Goal: Task Accomplishment & Management: Complete application form

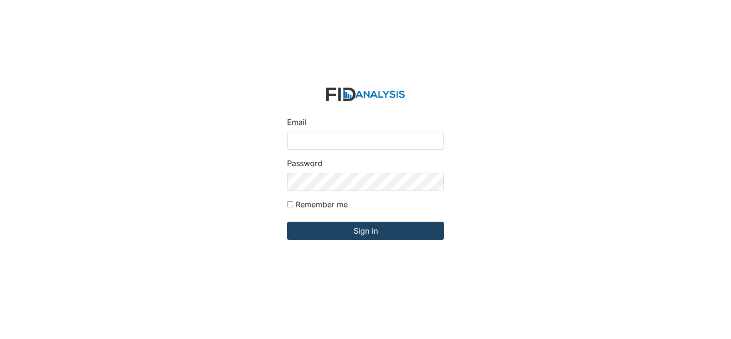
type input "[EMAIL_ADDRESS][DOMAIN_NAME]"
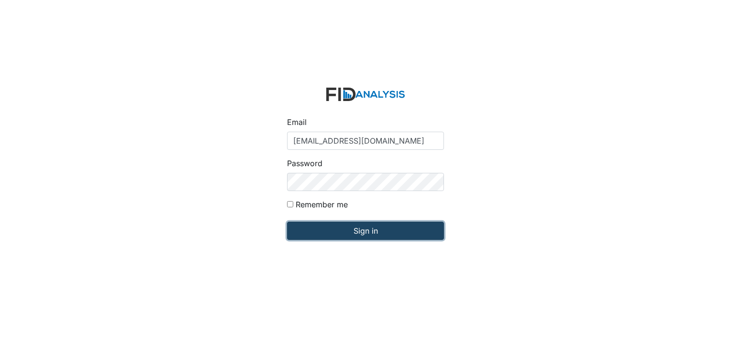
click at [377, 228] on input "Sign in" at bounding box center [365, 230] width 157 height 18
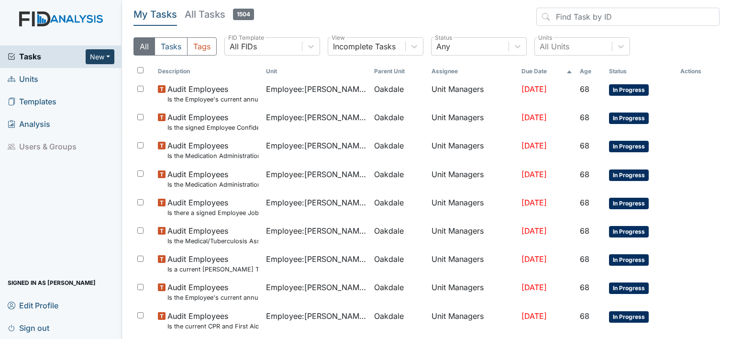
click at [107, 56] on button "New" at bounding box center [100, 56] width 29 height 15
click at [70, 78] on link "Form" at bounding box center [76, 76] width 76 height 15
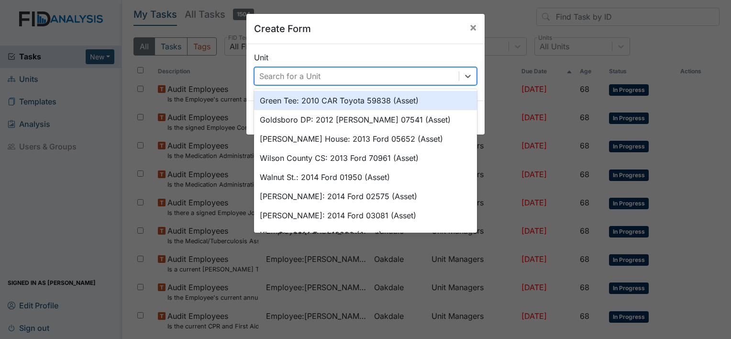
click at [306, 78] on div "Search for a Unit" at bounding box center [289, 75] width 61 height 11
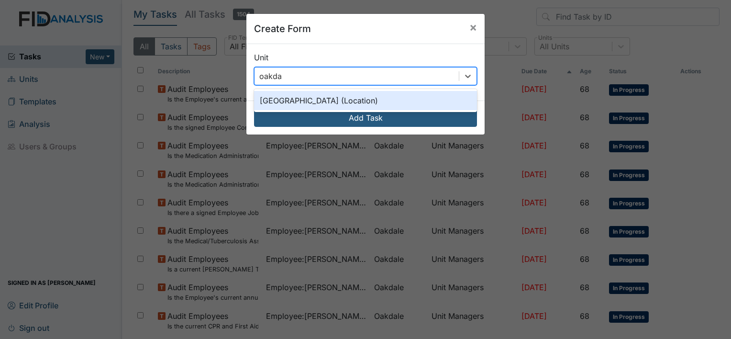
type input "oakdale"
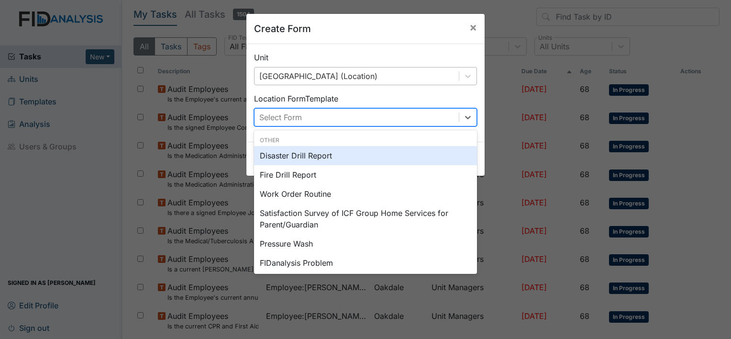
click at [314, 122] on div "Select Form" at bounding box center [356, 117] width 204 height 17
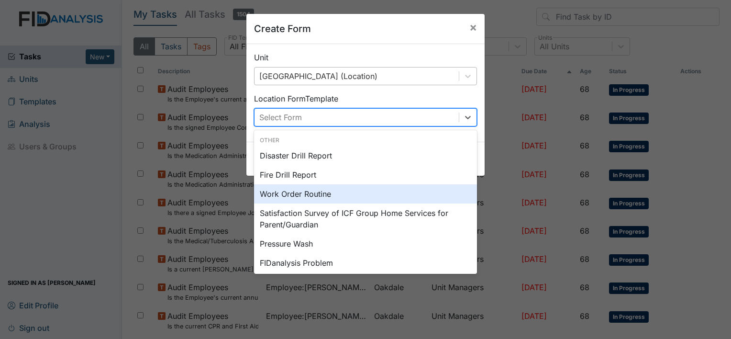
click at [312, 195] on div "Work Order Routine" at bounding box center [365, 193] width 223 height 19
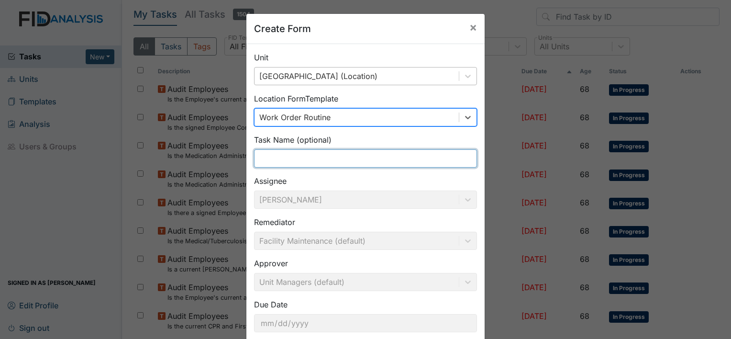
click at [297, 162] on input "text" at bounding box center [365, 158] width 223 height 18
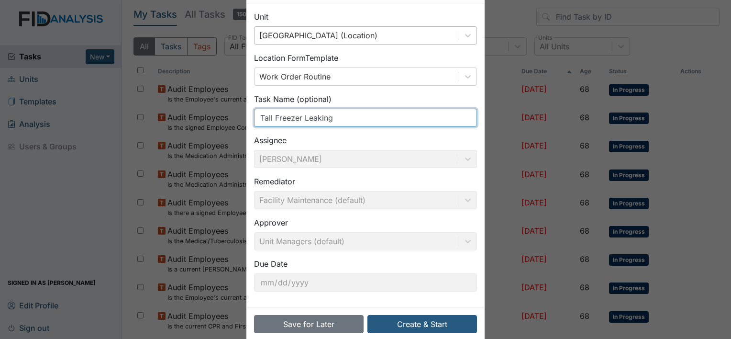
scroll to position [55, 0]
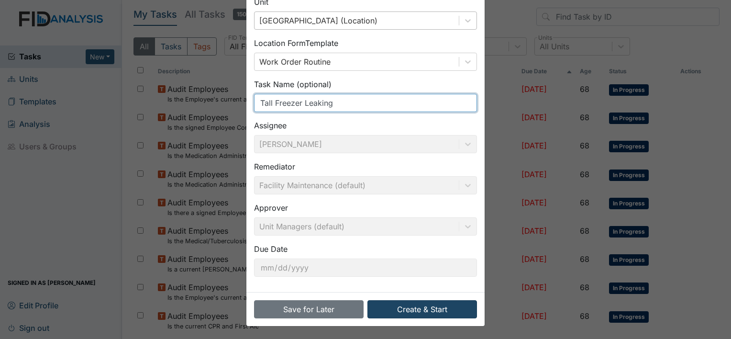
type input "Tall Freezer Leaking"
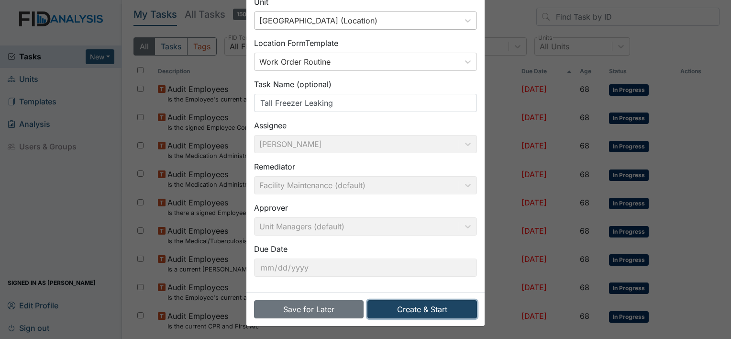
click at [444, 308] on button "Create & Start" at bounding box center [422, 309] width 110 height 18
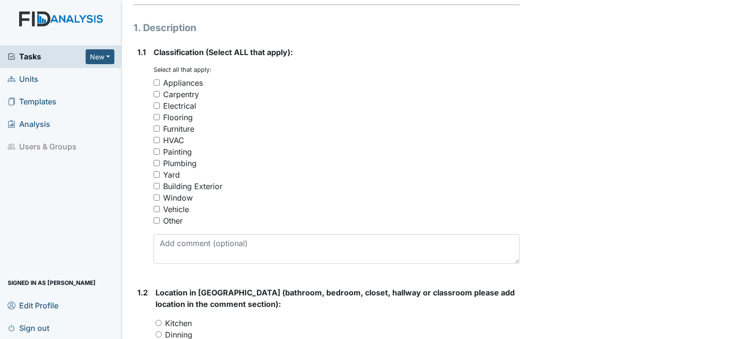
scroll to position [144, 0]
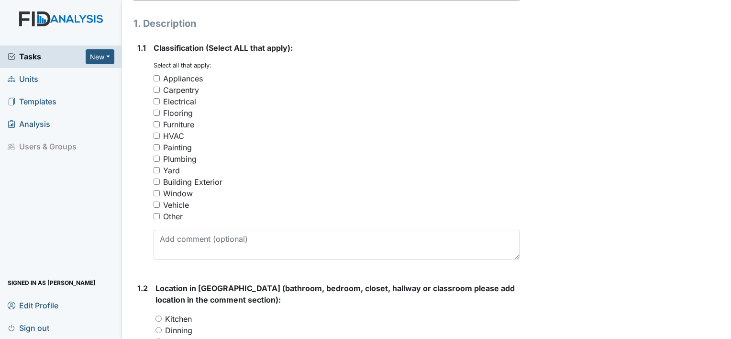
click at [155, 77] on input "Appliances" at bounding box center [157, 78] width 6 height 6
checkbox input "true"
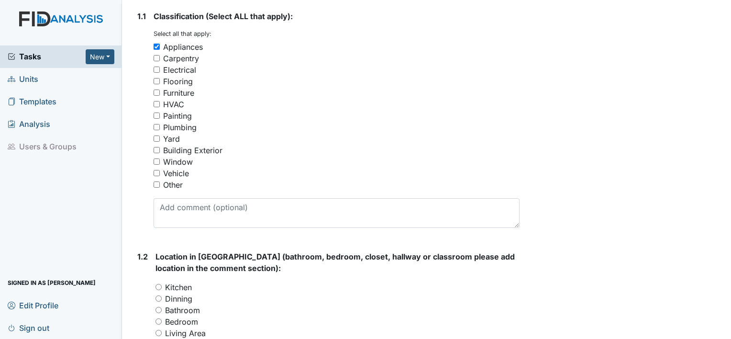
scroll to position [191, 0]
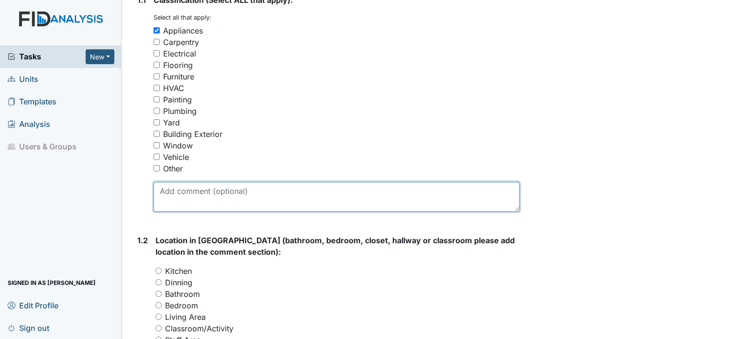
click at [220, 196] on textarea at bounding box center [337, 197] width 366 height 30
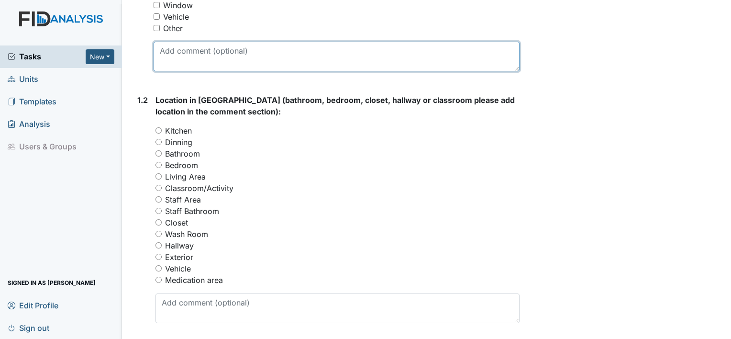
scroll to position [335, 0]
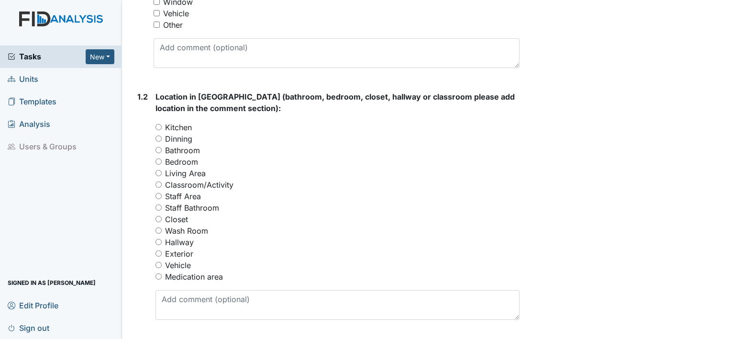
click at [160, 195] on input "Staff Area" at bounding box center [158, 196] width 6 height 6
radio input "true"
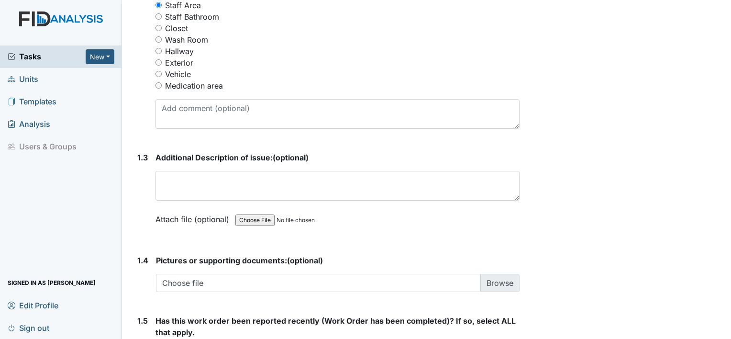
scroll to position [526, 0]
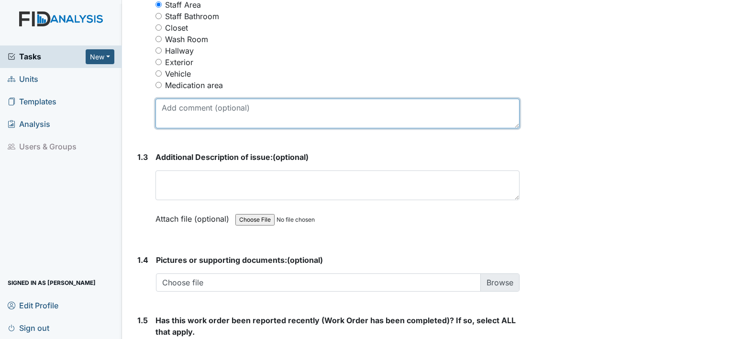
click at [232, 111] on textarea at bounding box center [337, 114] width 364 height 30
click at [242, 107] on textarea "Tall Freezer" at bounding box center [337, 114] width 364 height 30
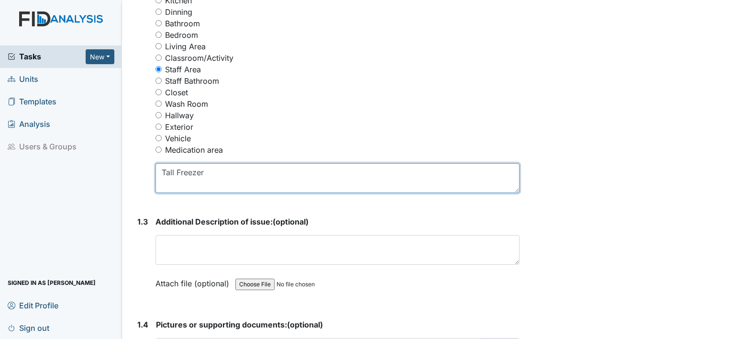
scroll to position [478, 0]
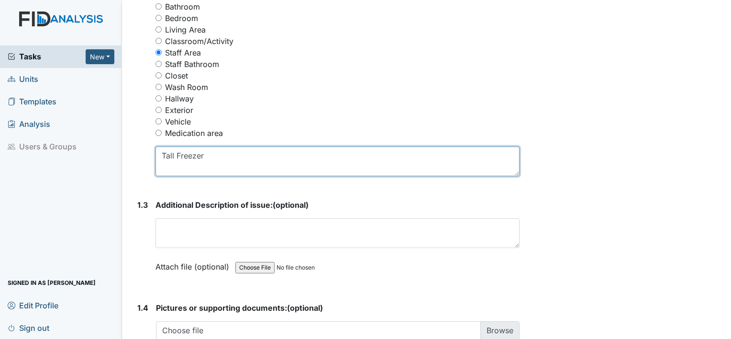
type textarea "Tall Freezer"
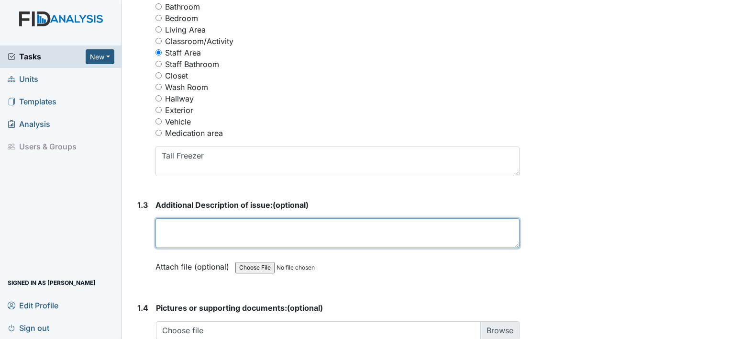
drag, startPoint x: 245, startPoint y: 227, endPoint x: 250, endPoint y: 227, distance: 5.3
click at [246, 227] on textarea at bounding box center [337, 233] width 364 height 30
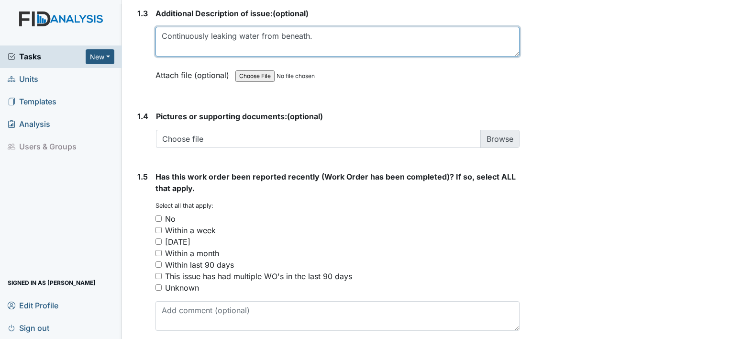
scroll to position [709, 0]
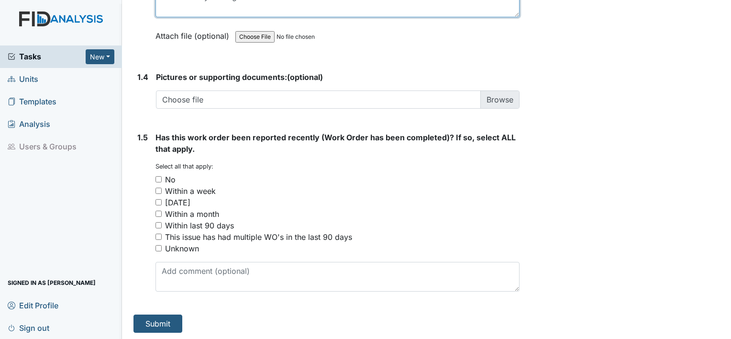
type textarea "Continuously leaking water from beneath."
drag, startPoint x: 158, startPoint y: 247, endPoint x: 160, endPoint y: 253, distance: 6.1
click at [158, 247] on input "Unknown" at bounding box center [158, 248] width 6 height 6
checkbox input "true"
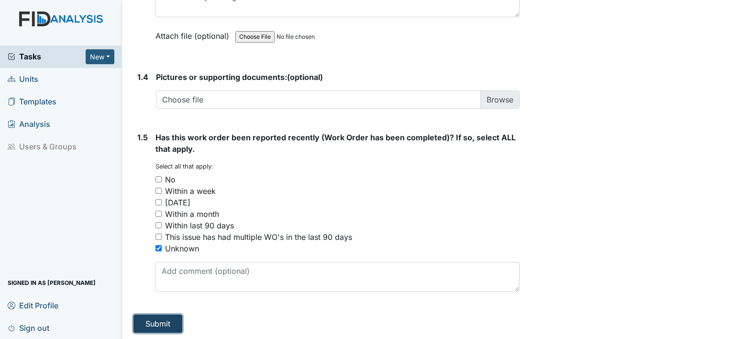
click at [170, 321] on button "Submit" at bounding box center [157, 323] width 49 height 18
